Goal: Obtain resource: Download file/media

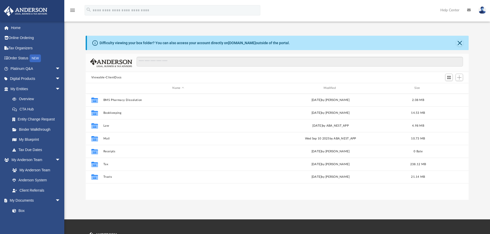
scroll to position [113, 379]
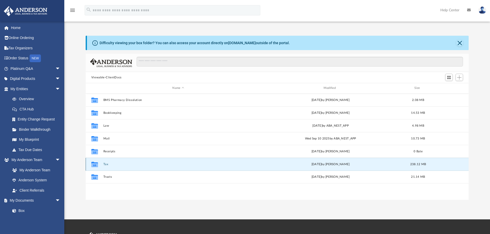
click at [105, 165] on button "Tax" at bounding box center [178, 164] width 150 height 3
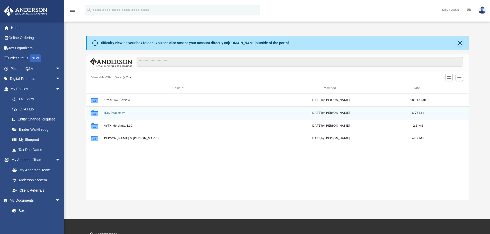
click at [121, 114] on button "BMS Pharmacy" at bounding box center [178, 112] width 150 height 3
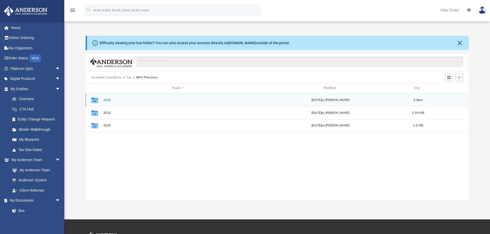
click at [109, 100] on button "2022" at bounding box center [178, 100] width 150 height 3
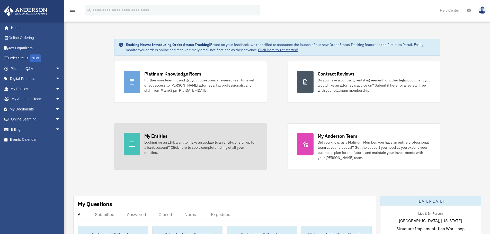
scroll to position [103, 0]
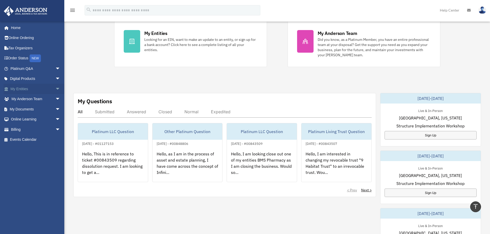
click at [55, 89] on span "arrow_drop_down" at bounding box center [60, 89] width 10 height 11
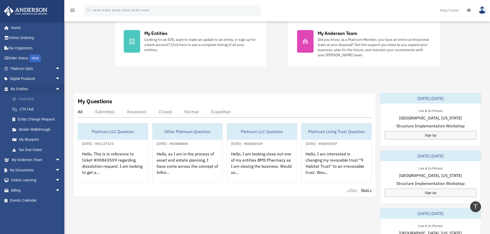
click at [33, 97] on link "Overview" at bounding box center [37, 99] width 61 height 10
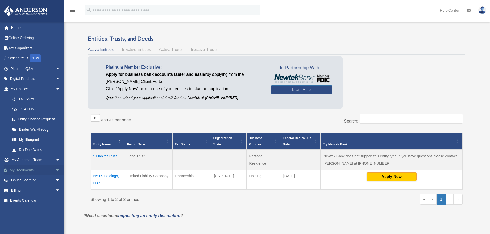
click at [55, 171] on span "arrow_drop_down" at bounding box center [60, 170] width 10 height 11
click at [25, 179] on link "Box" at bounding box center [37, 181] width 61 height 10
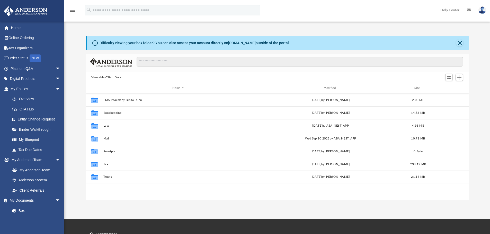
scroll to position [113, 379]
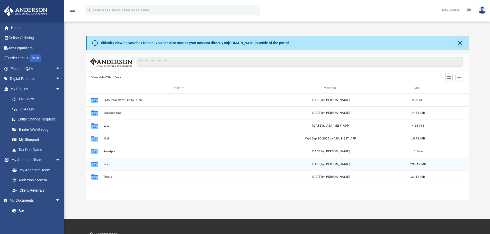
click at [106, 165] on button "Tax" at bounding box center [178, 164] width 150 height 3
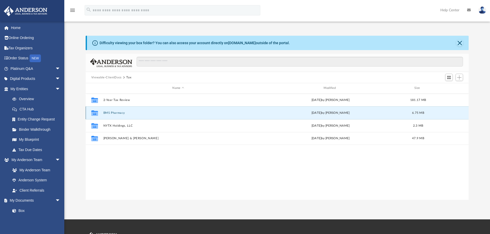
click at [116, 112] on button "BMS Pharmacy" at bounding box center [178, 112] width 150 height 3
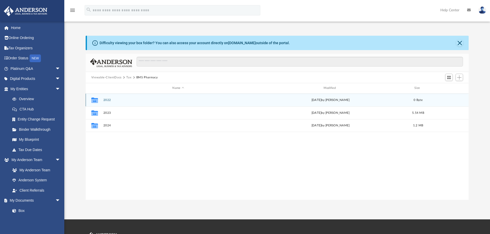
click at [107, 99] on button "2022" at bounding box center [178, 100] width 150 height 3
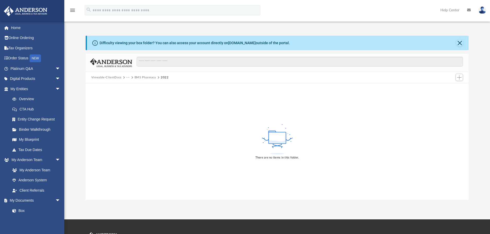
click at [150, 77] on button "BMS Pharmacy" at bounding box center [146, 77] width 22 height 5
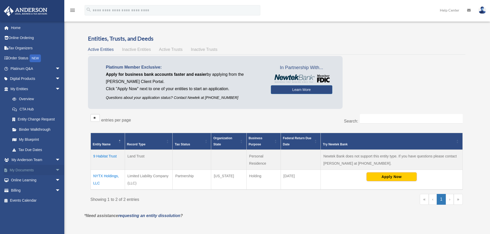
click at [55, 170] on span "arrow_drop_down" at bounding box center [60, 170] width 10 height 11
click at [23, 180] on link "Box" at bounding box center [37, 181] width 61 height 10
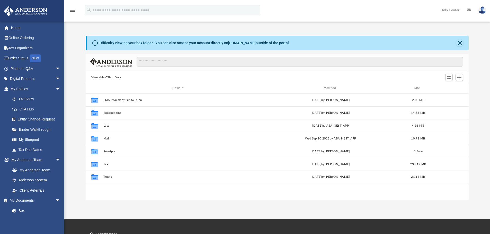
scroll to position [113, 379]
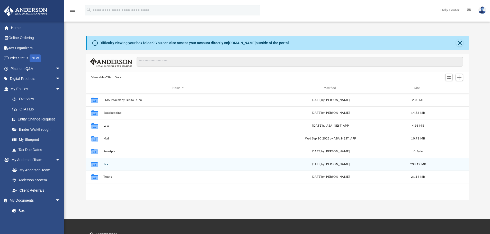
click at [107, 164] on button "Tax" at bounding box center [178, 164] width 150 height 3
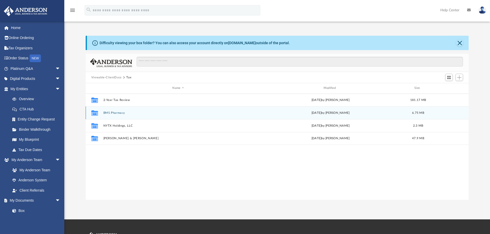
click at [120, 113] on button "BMS Pharmacy" at bounding box center [178, 112] width 150 height 3
click at [108, 114] on button "2023" at bounding box center [178, 112] width 150 height 3
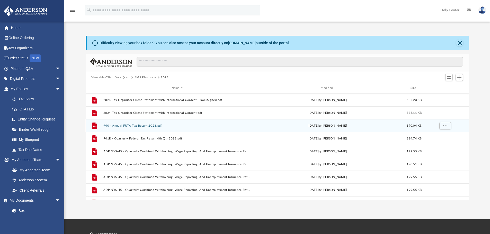
click at [125, 126] on button "940 - Annual FUTA Tax Return 2023.pdf" at bounding box center [177, 125] width 148 height 3
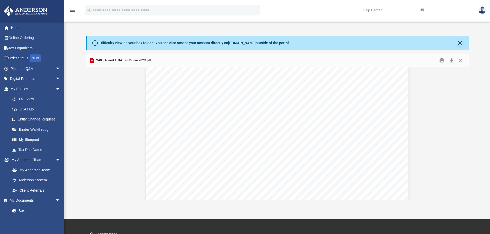
scroll to position [0, 0]
